Goal: Transaction & Acquisition: Purchase product/service

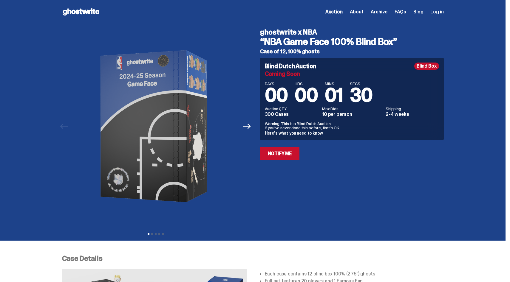
click at [440, 10] on span "Log in" at bounding box center [436, 12] width 13 height 5
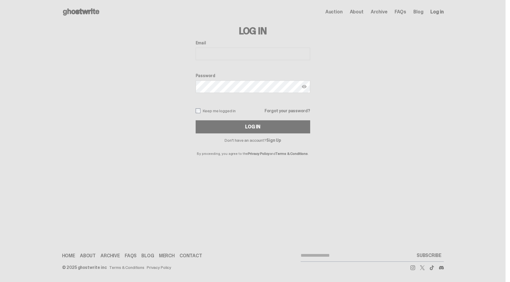
type input "**********"
click at [270, 127] on button "Log In" at bounding box center [253, 126] width 115 height 13
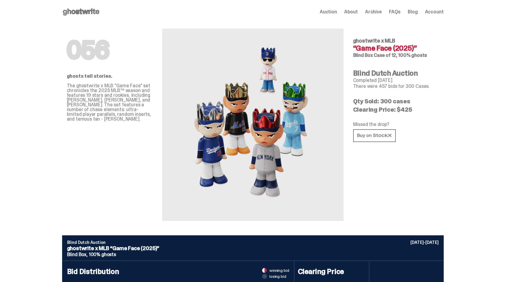
click at [332, 13] on span "Auction" at bounding box center [328, 12] width 17 height 5
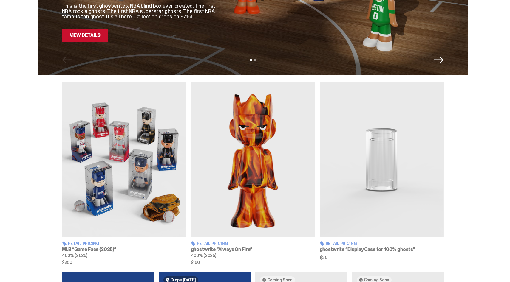
scroll to position [140, 0]
click at [98, 163] on img at bounding box center [124, 159] width 124 height 155
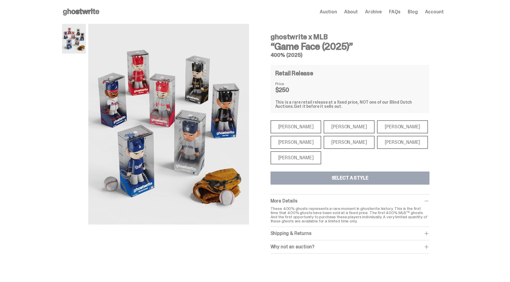
click at [302, 157] on div "Shohei Ohtani" at bounding box center [295, 157] width 51 height 13
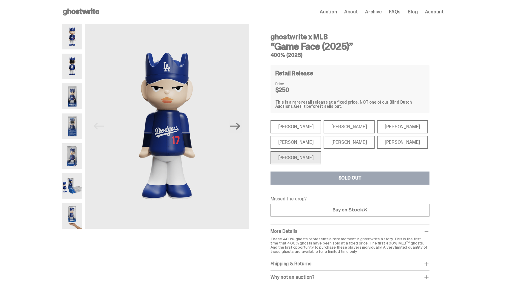
click at [426, 138] on div "Mike Trout Mike Trout Paul Skenes Paul Skenes Ronald Acuña Jr. Ronald Acuña Jr.…" at bounding box center [349, 142] width 159 height 44
click at [335, 12] on span "Auction" at bounding box center [328, 12] width 17 height 5
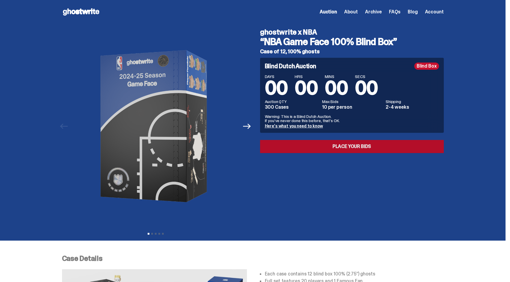
click at [307, 149] on link "Place your Bids" at bounding box center [352, 146] width 184 height 13
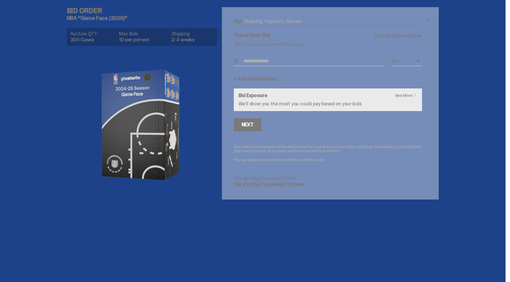
click at [272, 59] on input "Bid Amount" at bounding box center [309, 61] width 151 height 10
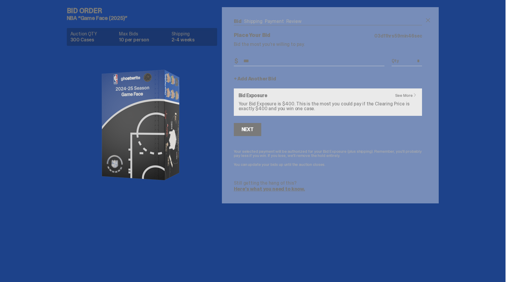
click at [277, 64] on input "***" at bounding box center [309, 61] width 151 height 10
drag, startPoint x: 277, startPoint y: 64, endPoint x: 234, endPoint y: 59, distance: 43.0
click at [234, 59] on div "Bid Shipping Payment Review Auction QTY 300 Cases Max Bids 10 per person Shippi…" at bounding box center [328, 105] width 212 height 197
type input "***"
click at [247, 128] on div "Next" at bounding box center [248, 129] width 12 height 5
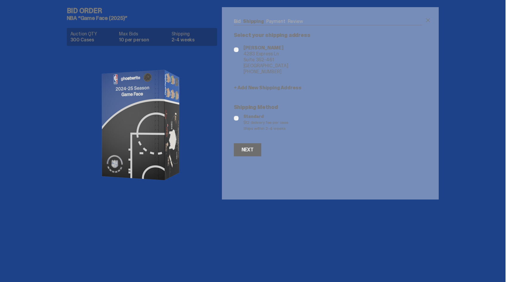
click at [253, 150] on div "Next" at bounding box center [248, 150] width 12 height 5
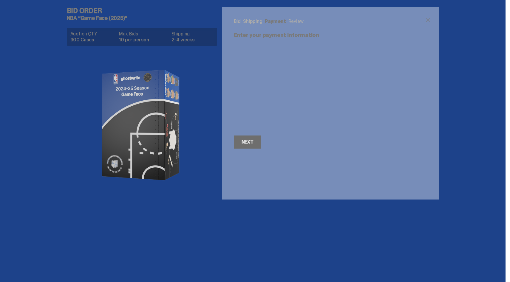
click at [249, 142] on div "Next" at bounding box center [248, 142] width 12 height 5
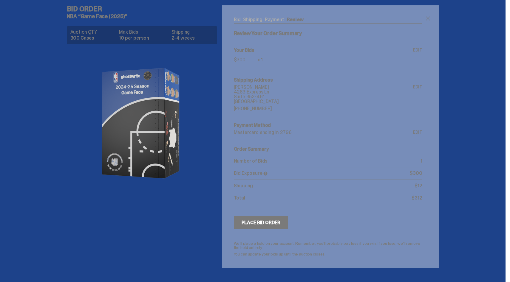
scroll to position [13, 0]
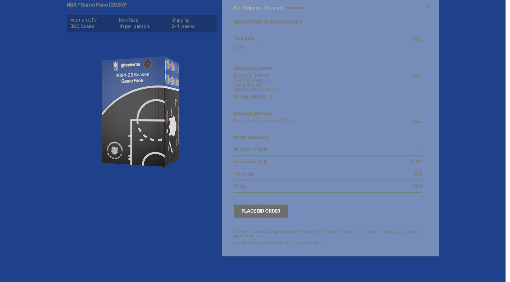
click at [254, 211] on div "Place Bid Order" at bounding box center [261, 211] width 39 height 5
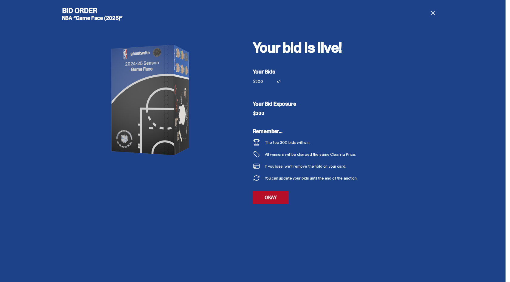
click at [268, 200] on link "OKAY" at bounding box center [271, 197] width 36 height 13
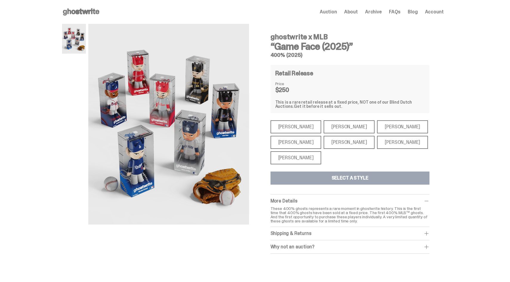
click at [297, 143] on div "Aaron Judge" at bounding box center [295, 142] width 51 height 13
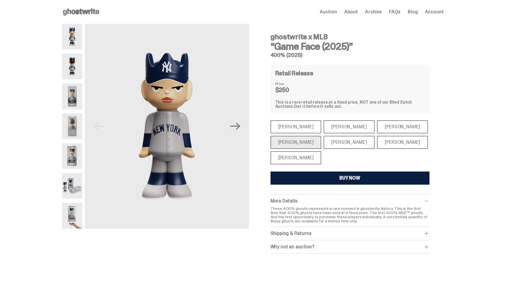
click at [309, 176] on button "BUY NOW" at bounding box center [349, 178] width 159 height 13
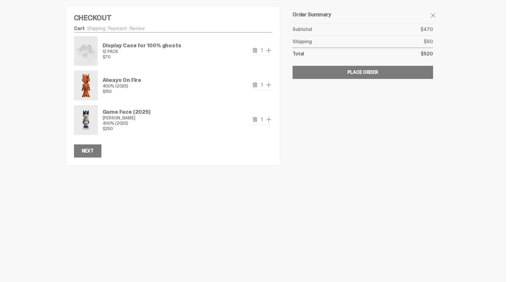
click at [256, 84] on icon "remove" at bounding box center [255, 85] width 5 height 5
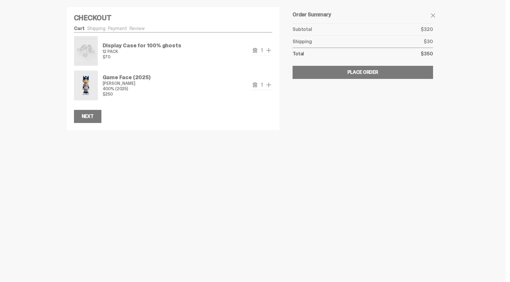
click at [199, 93] on div "Game Face (2025) Aaron Judge 400% (2025) $250" at bounding box center [175, 86] width 144 height 30
click at [89, 117] on div "Next" at bounding box center [88, 116] width 12 height 5
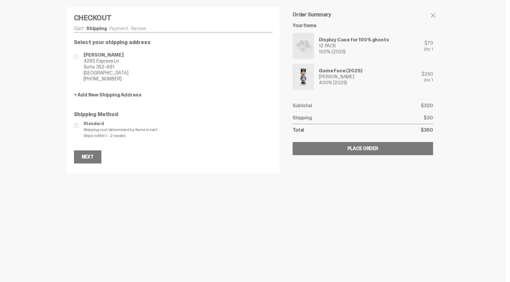
click at [117, 30] on link "Payment" at bounding box center [118, 28] width 19 height 6
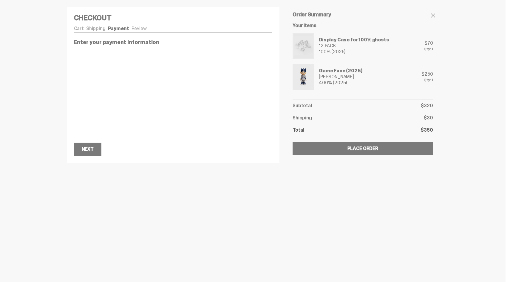
click at [143, 30] on link "Review" at bounding box center [138, 28] width 15 height 6
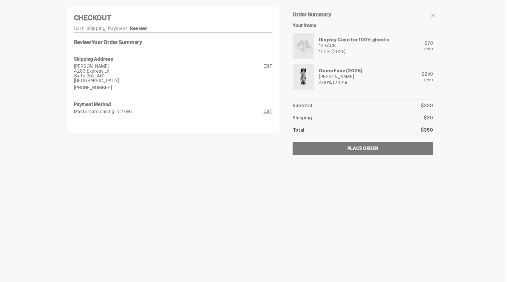
click at [115, 31] on link "Payment" at bounding box center [117, 28] width 19 height 6
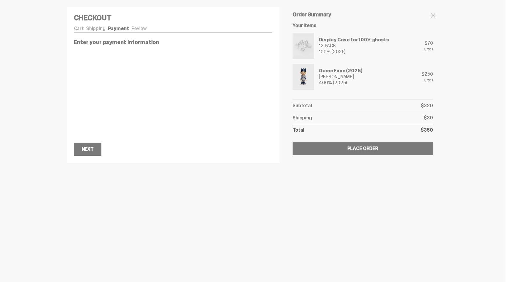
click at [82, 29] on link "Cart" at bounding box center [79, 28] width 10 height 6
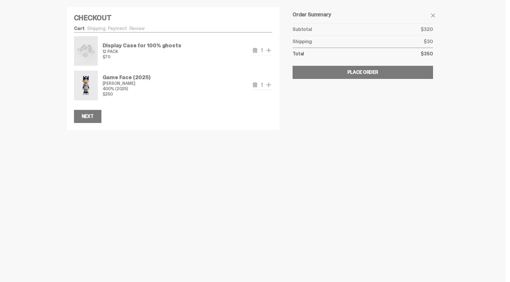
click at [100, 29] on link "Shipping" at bounding box center [96, 28] width 18 height 6
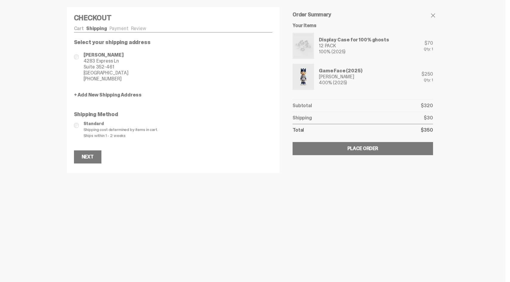
click at [84, 28] on link "Cart" at bounding box center [79, 28] width 10 height 6
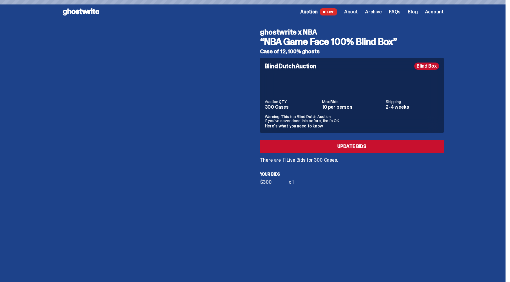
click at [290, 128] on link "Here's what you need to know" at bounding box center [294, 125] width 58 height 5
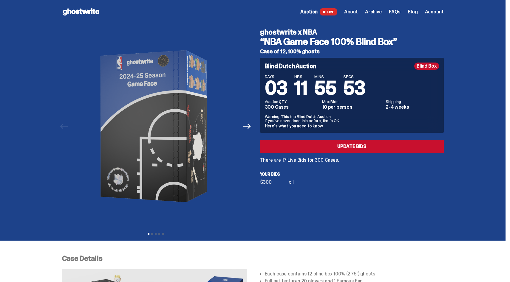
click at [357, 11] on span "About" at bounding box center [351, 12] width 14 height 5
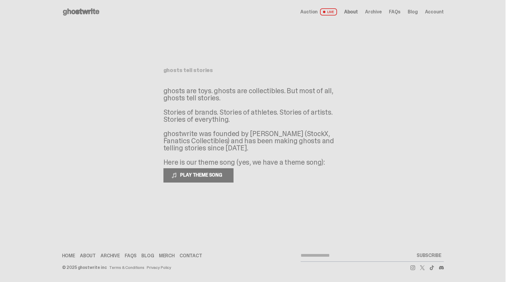
click at [316, 12] on span "Auction" at bounding box center [308, 12] width 17 height 5
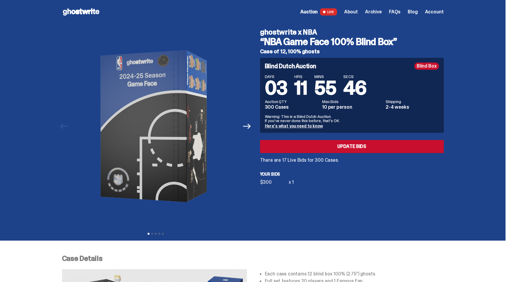
click at [86, 16] on icon at bounding box center [81, 12] width 38 height 10
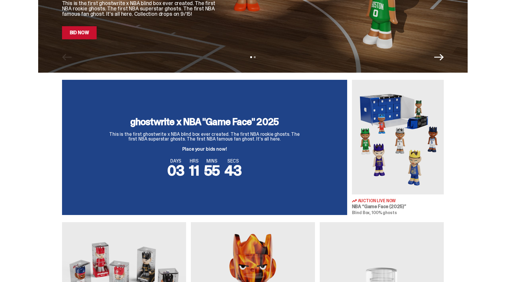
scroll to position [332, 0]
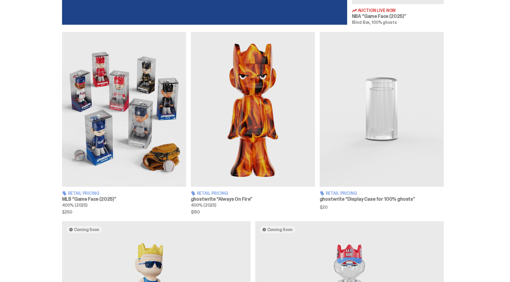
click at [138, 116] on img at bounding box center [124, 109] width 124 height 155
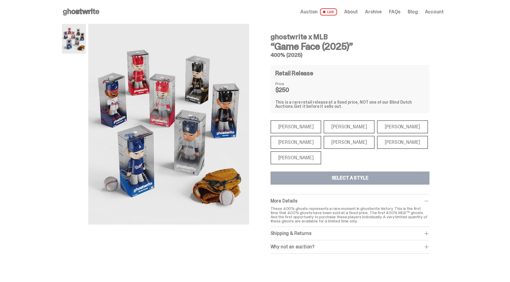
click at [295, 144] on div "[PERSON_NAME]" at bounding box center [295, 142] width 51 height 13
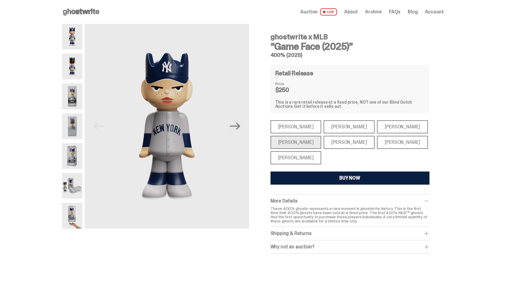
click at [293, 126] on div "[PERSON_NAME]" at bounding box center [295, 126] width 51 height 13
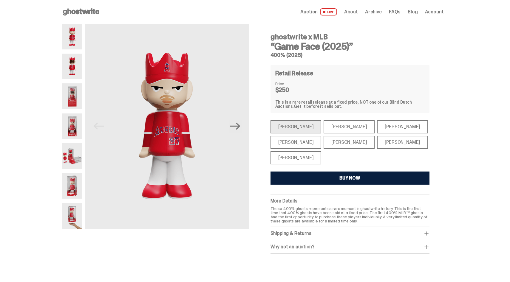
click at [337, 126] on div "Paul Skenes" at bounding box center [349, 126] width 51 height 13
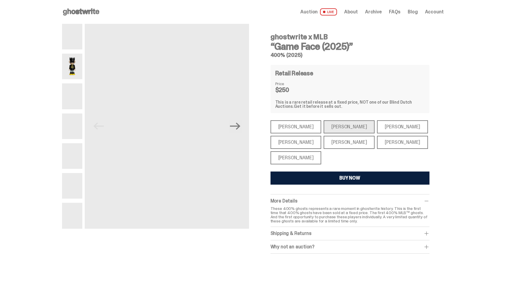
click at [377, 128] on div "Ronald Acuña Jr." at bounding box center [402, 126] width 51 height 13
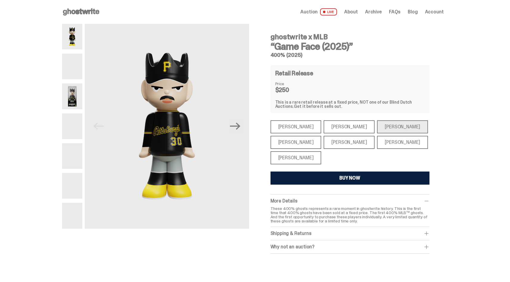
click at [377, 139] on div "Juan Soto" at bounding box center [402, 142] width 51 height 13
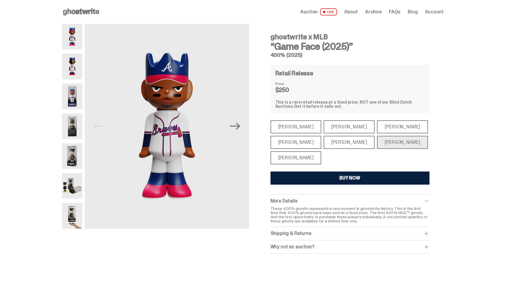
click at [304, 139] on div "[PERSON_NAME]" at bounding box center [295, 142] width 51 height 13
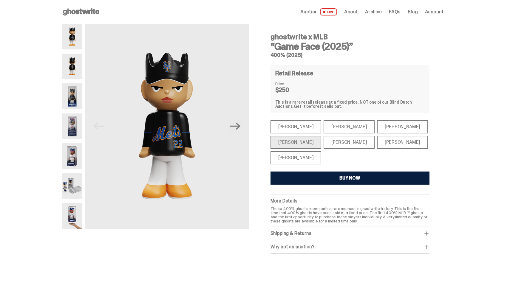
click at [306, 144] on div "[PERSON_NAME]" at bounding box center [295, 142] width 51 height 13
click at [296, 160] on div "Shohei Ohtani" at bounding box center [295, 157] width 51 height 13
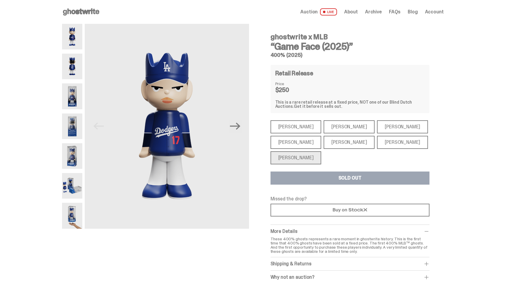
click at [293, 140] on div "[PERSON_NAME]" at bounding box center [295, 142] width 51 height 13
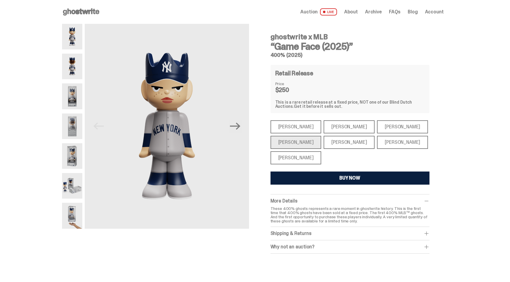
click at [333, 141] on div "Bryce Harper" at bounding box center [349, 142] width 51 height 13
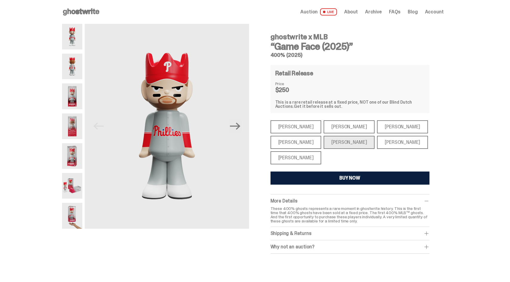
click at [307, 156] on div "[PERSON_NAME]" at bounding box center [295, 157] width 51 height 13
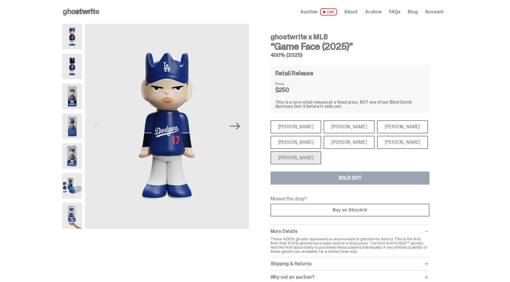
click at [377, 144] on div "Juan Soto" at bounding box center [402, 142] width 51 height 13
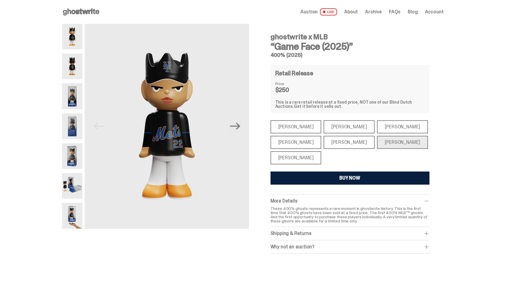
click at [295, 129] on div "[PERSON_NAME]" at bounding box center [295, 126] width 51 height 13
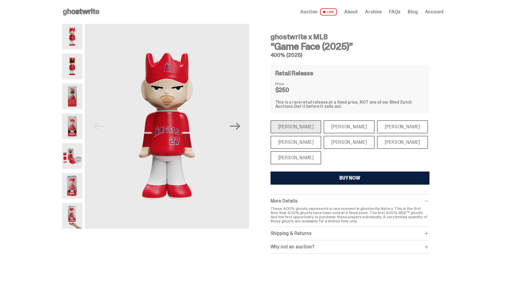
click at [332, 125] on div "[PERSON_NAME]" at bounding box center [349, 126] width 51 height 13
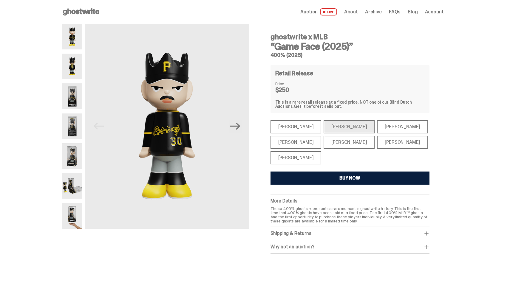
click at [385, 126] on div "[PERSON_NAME]" at bounding box center [402, 126] width 51 height 13
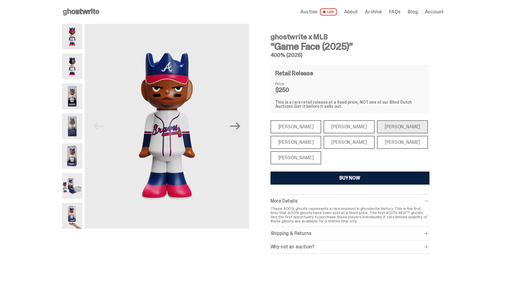
click at [303, 143] on div "[PERSON_NAME]" at bounding box center [295, 142] width 51 height 13
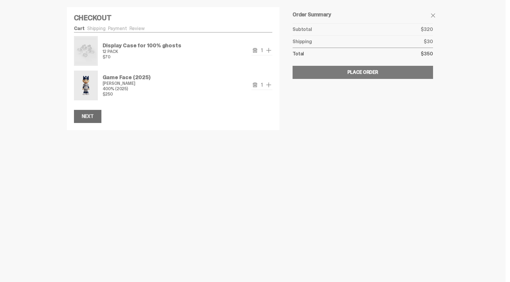
click at [93, 121] on button "Next" at bounding box center [87, 116] width 27 height 13
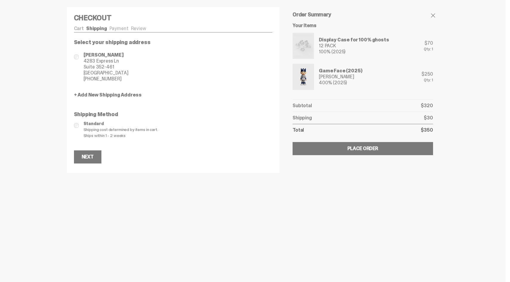
click at [123, 32] on div "Cart Shipping Payment Review" at bounding box center [173, 29] width 199 height 6
click at [121, 30] on link "Payment" at bounding box center [118, 28] width 19 height 6
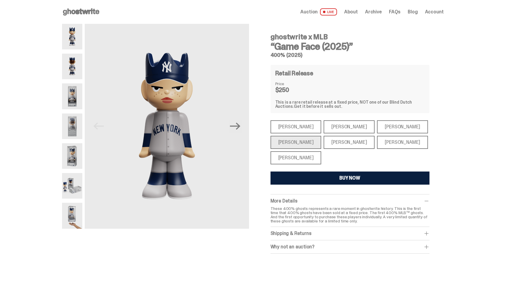
click at [296, 156] on div "[PERSON_NAME]" at bounding box center [295, 157] width 51 height 13
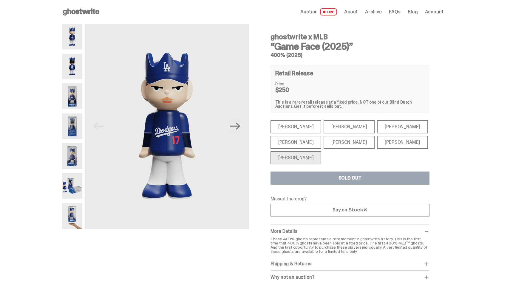
click at [300, 143] on div "Aaron Judge" at bounding box center [295, 142] width 51 height 13
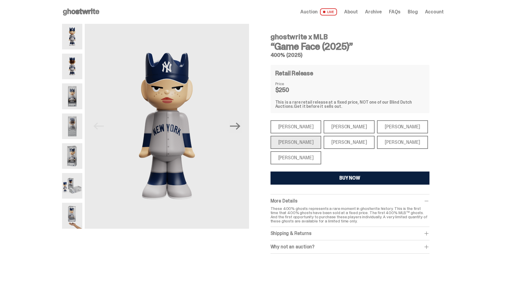
click at [78, 101] on img at bounding box center [72, 96] width 21 height 26
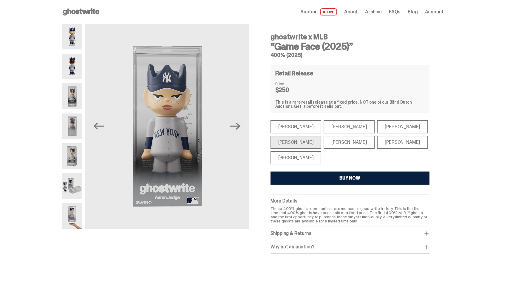
click at [74, 117] on img at bounding box center [72, 127] width 21 height 26
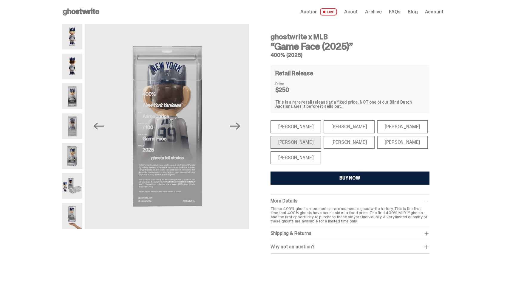
click at [74, 178] on img at bounding box center [72, 186] width 21 height 26
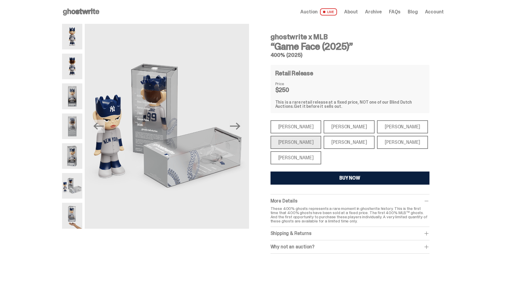
click at [76, 208] on img at bounding box center [72, 216] width 21 height 26
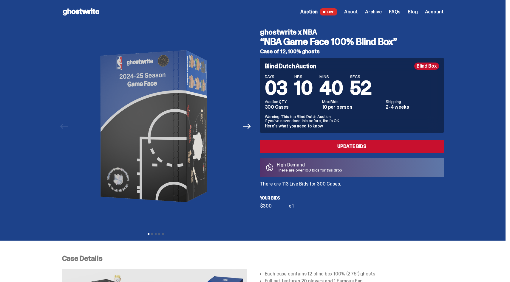
click at [319, 170] on p "There are over 100 bids for this drop" at bounding box center [310, 170] width 66 height 4
click at [251, 124] on icon "Next" at bounding box center [247, 127] width 8 height 8
